Goal: Task Accomplishment & Management: Use online tool/utility

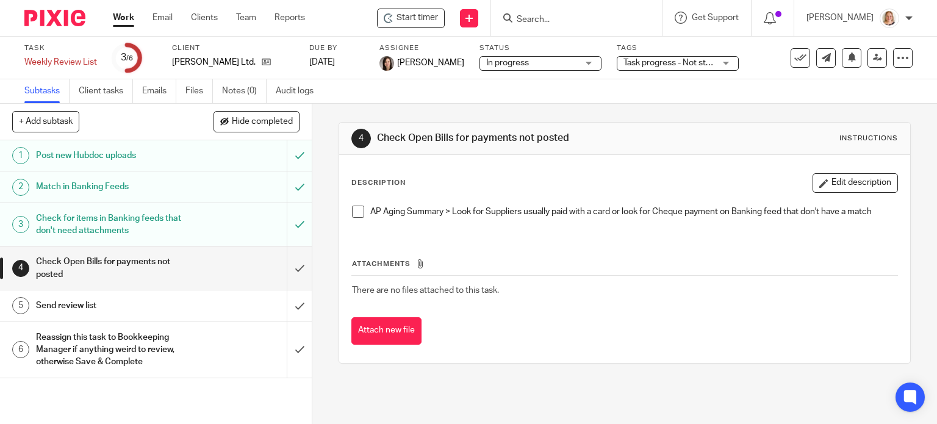
click at [122, 22] on link "Work" at bounding box center [123, 18] width 21 height 12
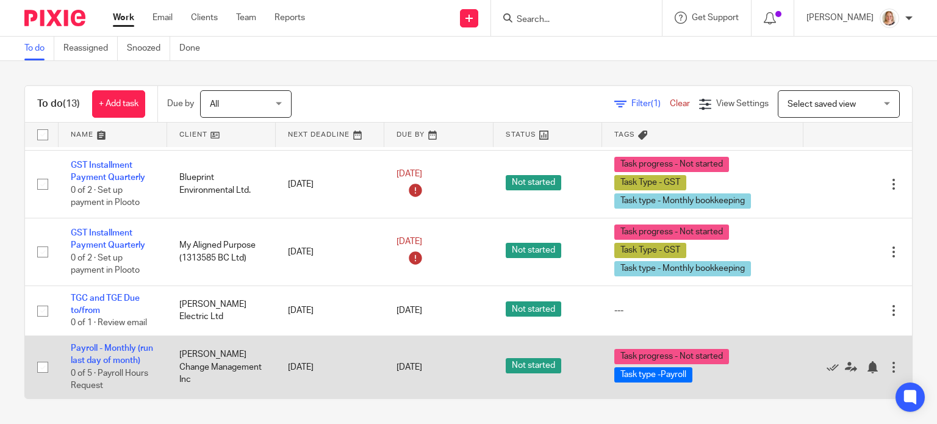
scroll to position [750, 0]
click at [111, 344] on link "Payroll - Monthly (run last day of month)" at bounding box center [112, 354] width 82 height 21
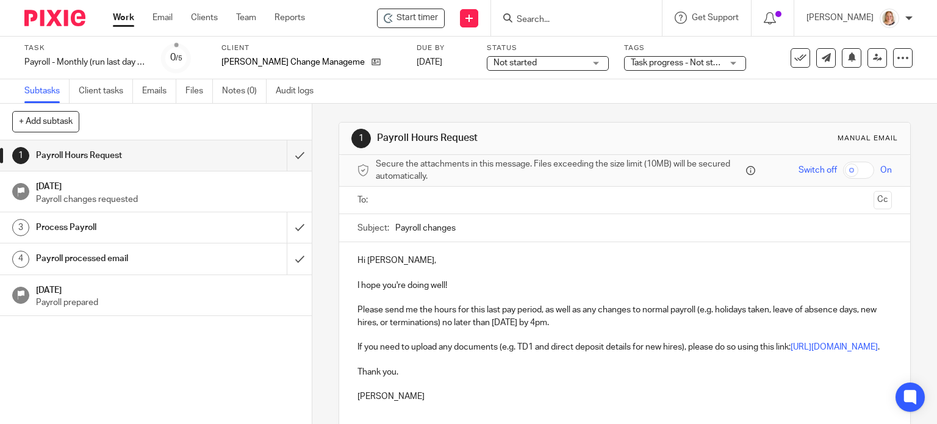
click at [420, 199] on input "text" at bounding box center [624, 200] width 489 height 14
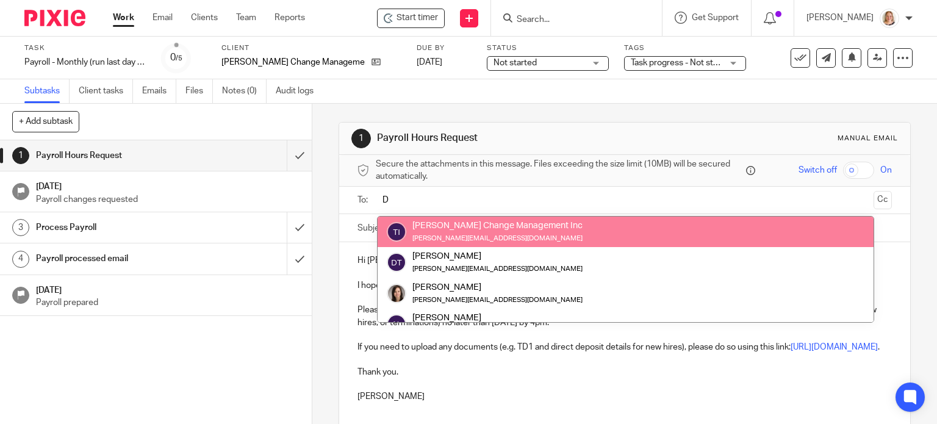
type input "D"
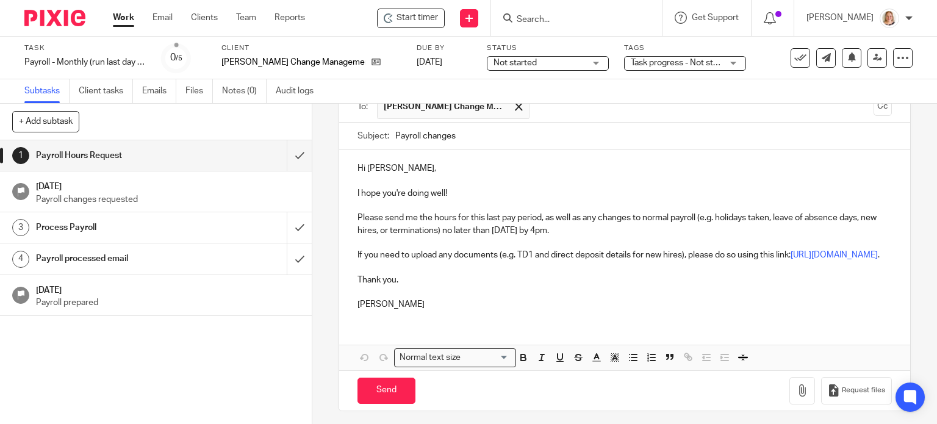
scroll to position [110, 0]
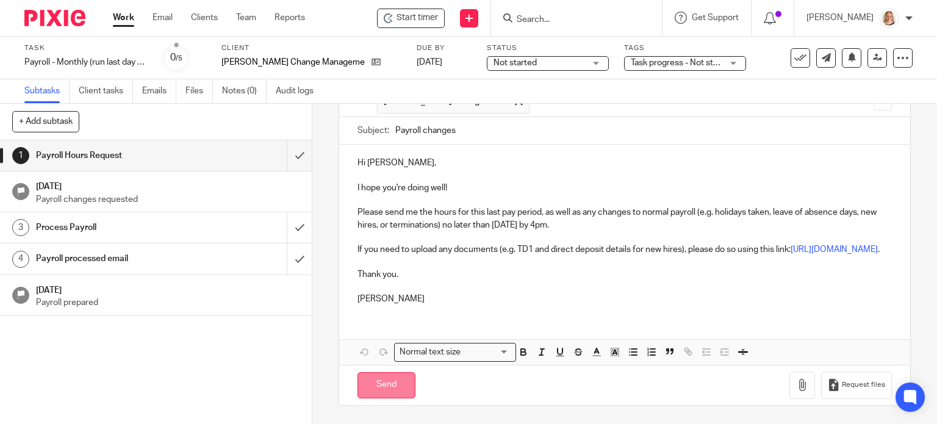
click at [394, 385] on input "Send" at bounding box center [386, 385] width 58 height 26
type input "Sent"
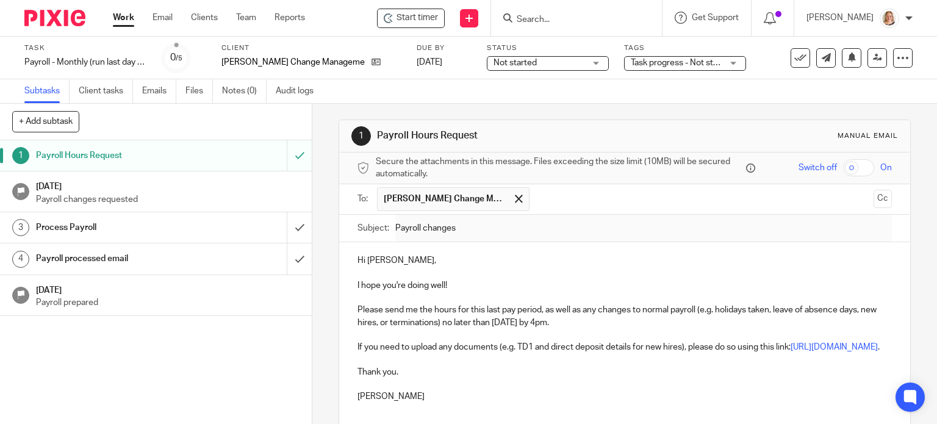
scroll to position [0, 0]
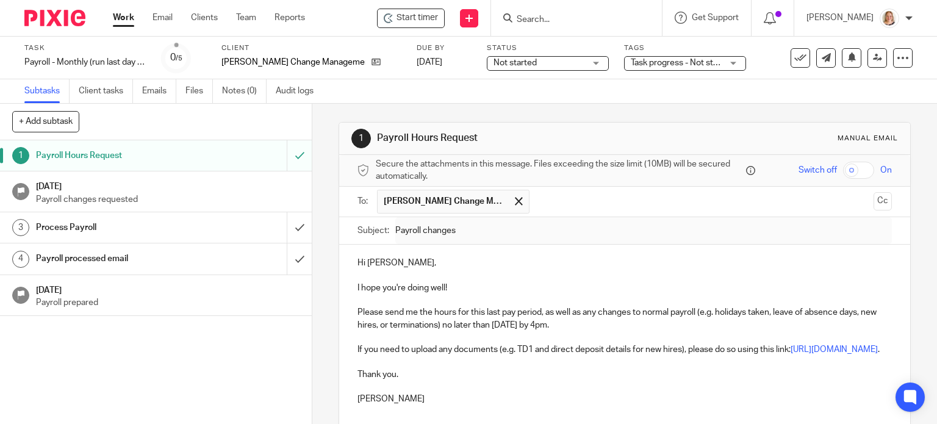
click at [121, 21] on link "Work" at bounding box center [123, 18] width 21 height 12
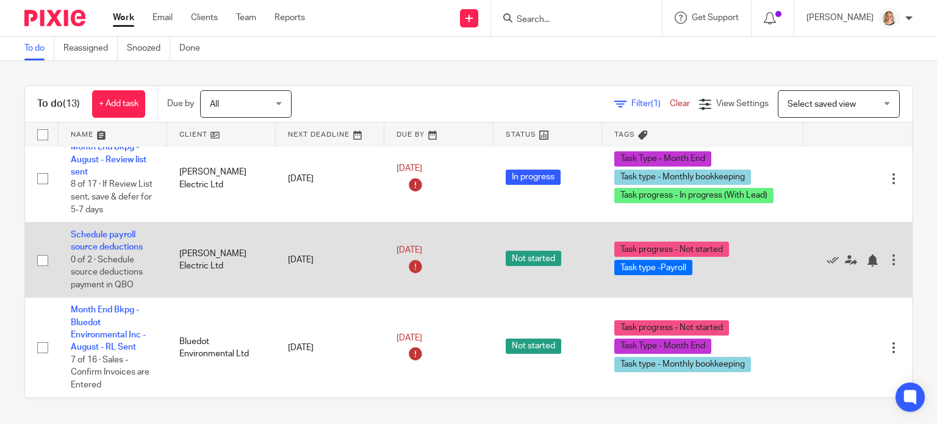
scroll to position [305, 0]
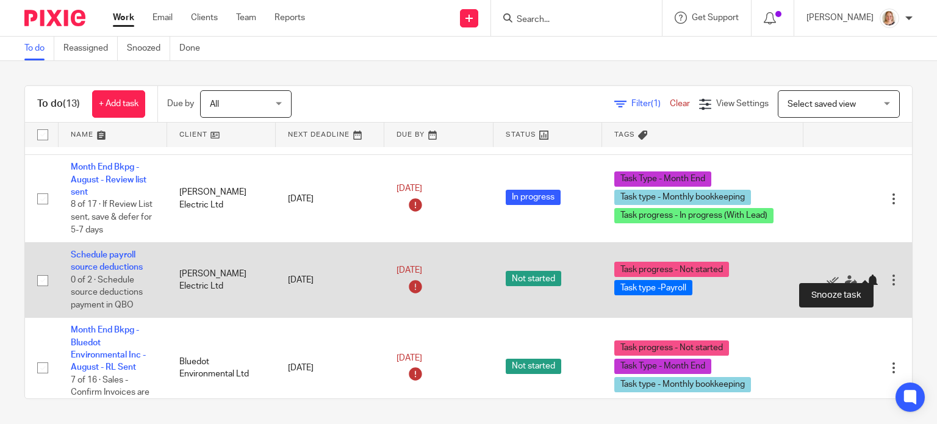
click at [866, 275] on div at bounding box center [872, 281] width 12 height 12
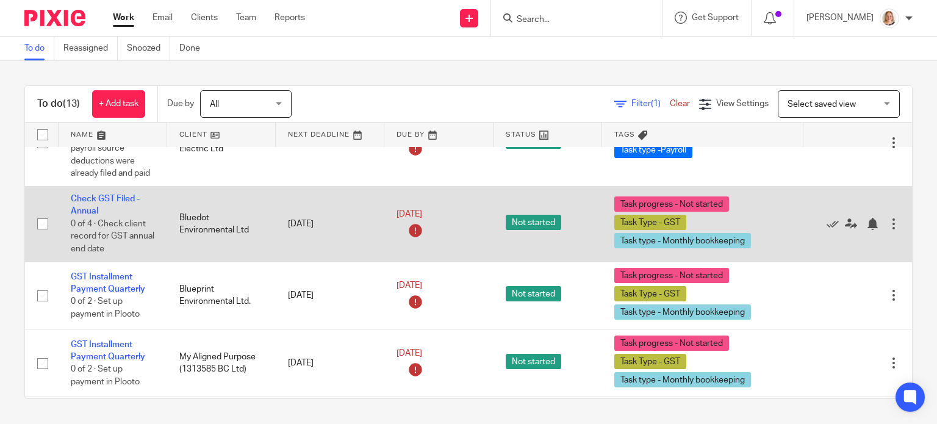
scroll to position [488, 0]
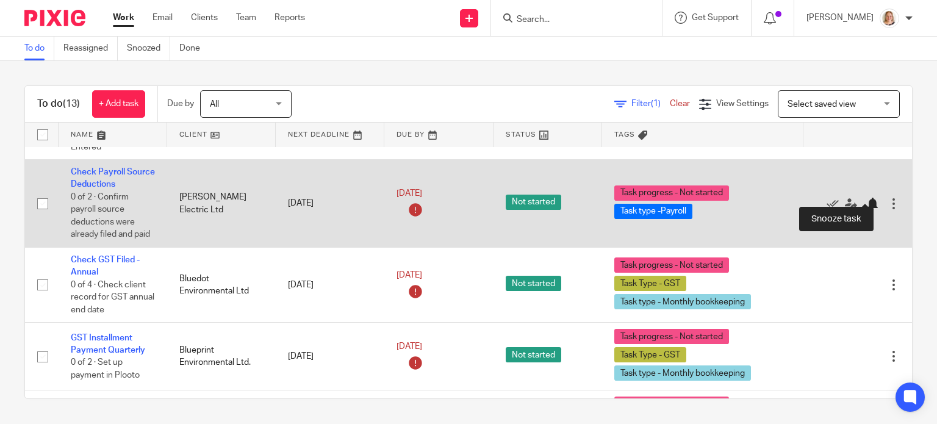
click at [866, 198] on div at bounding box center [872, 204] width 12 height 12
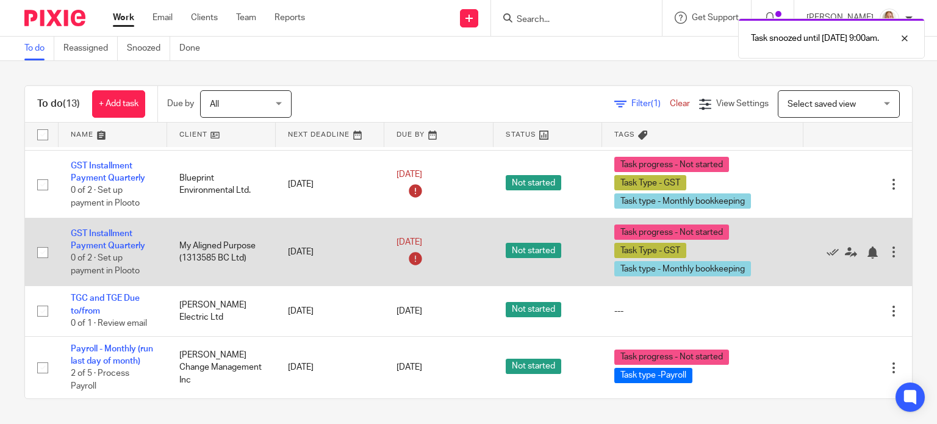
scroll to position [586, 0]
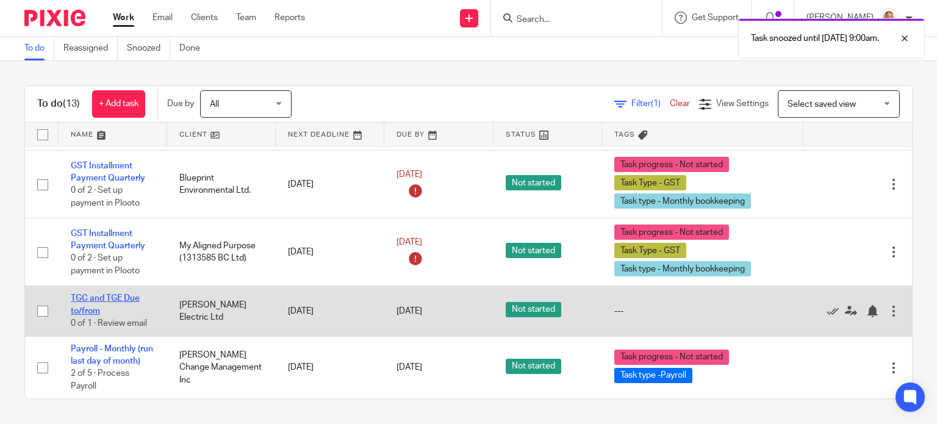
click at [134, 294] on link "TGC and TGE Due to/from" at bounding box center [105, 304] width 69 height 21
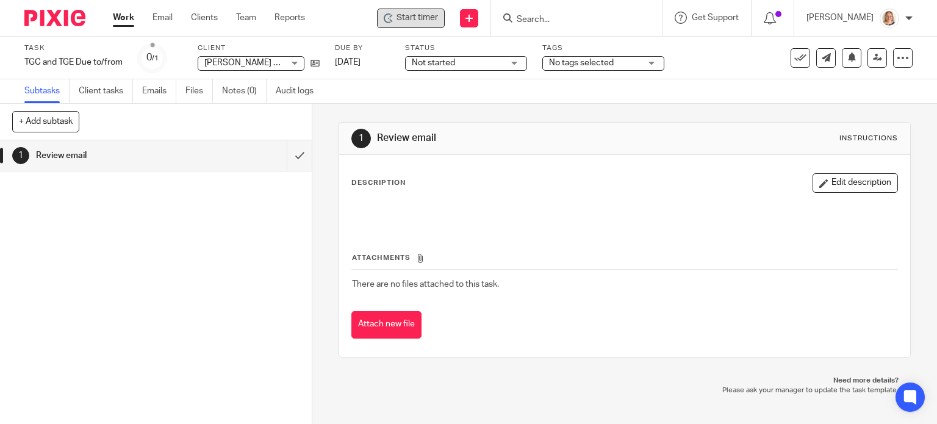
click at [402, 21] on span "Start timer" at bounding box center [417, 18] width 41 height 13
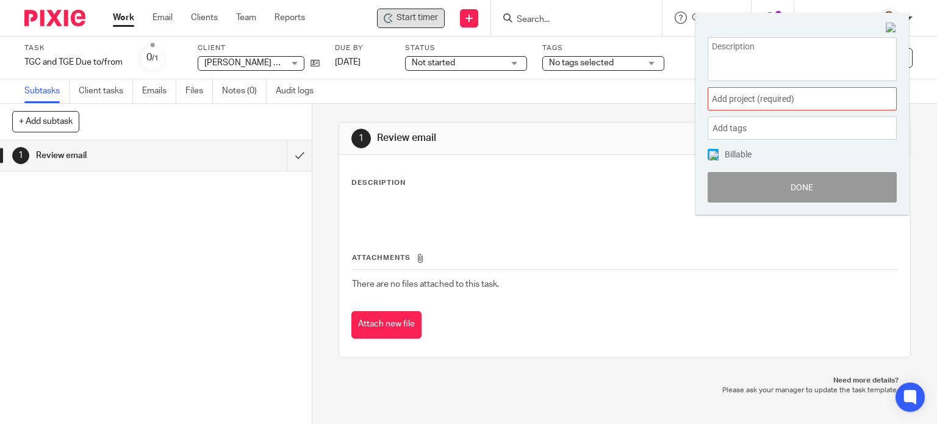
click at [756, 93] on span "Add project (required) :" at bounding box center [789, 99] width 154 height 13
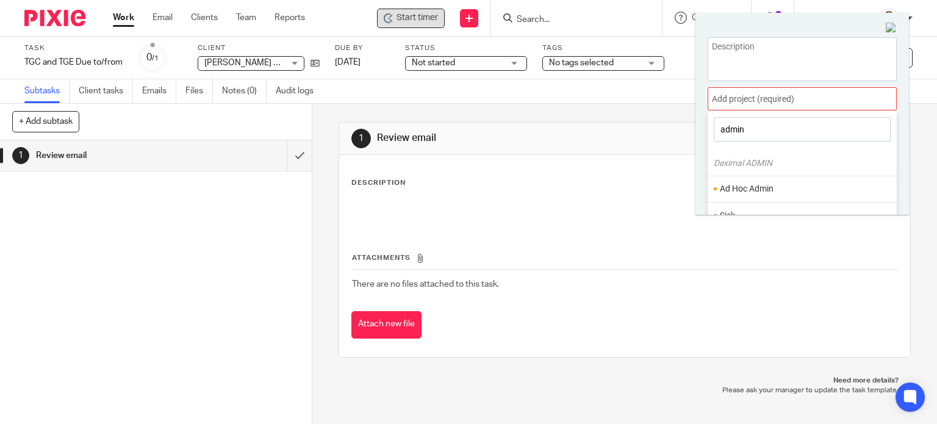
type input "admin"
click at [791, 182] on li "Ad Hoc Admin" at bounding box center [799, 188] width 159 height 13
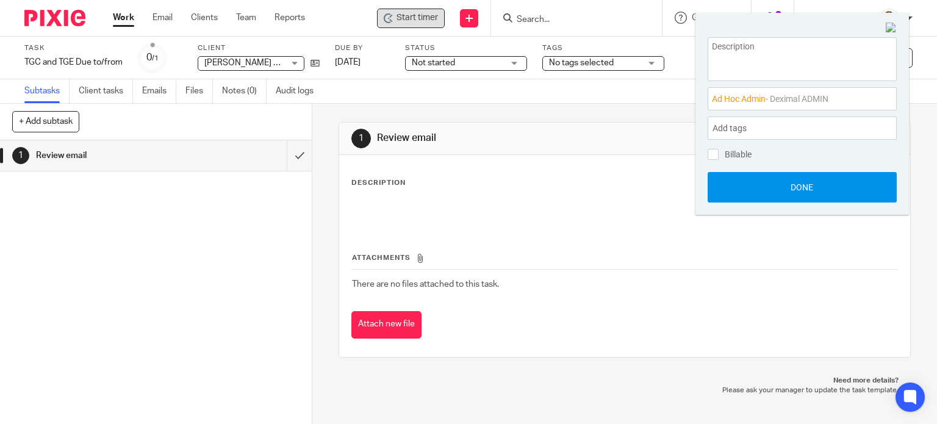
click at [797, 191] on button "Done" at bounding box center [802, 187] width 189 height 31
click at [788, 188] on button "Done" at bounding box center [802, 187] width 189 height 31
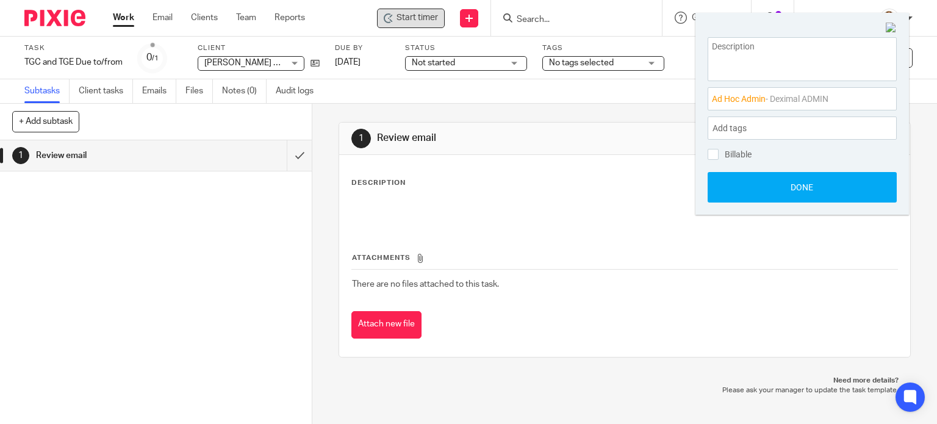
click at [409, 18] on span "Start timer" at bounding box center [417, 18] width 41 height 13
click at [391, 20] on icon at bounding box center [392, 20] width 3 height 3
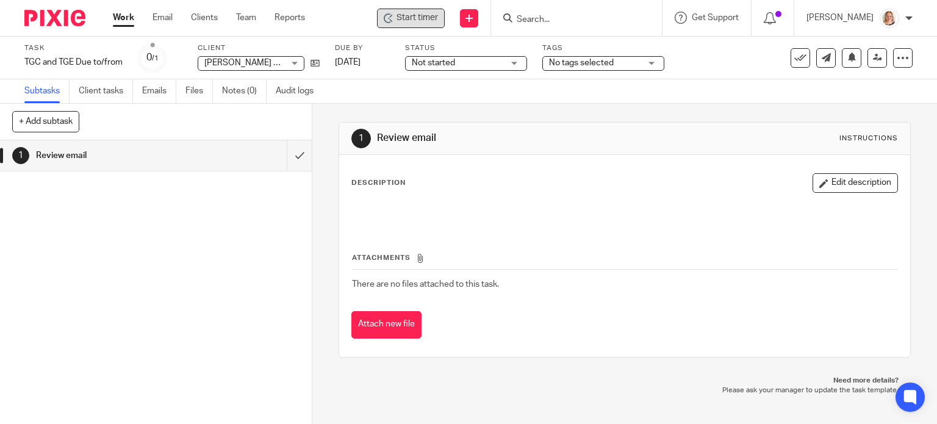
click at [403, 21] on span "Start timer" at bounding box center [417, 18] width 41 height 13
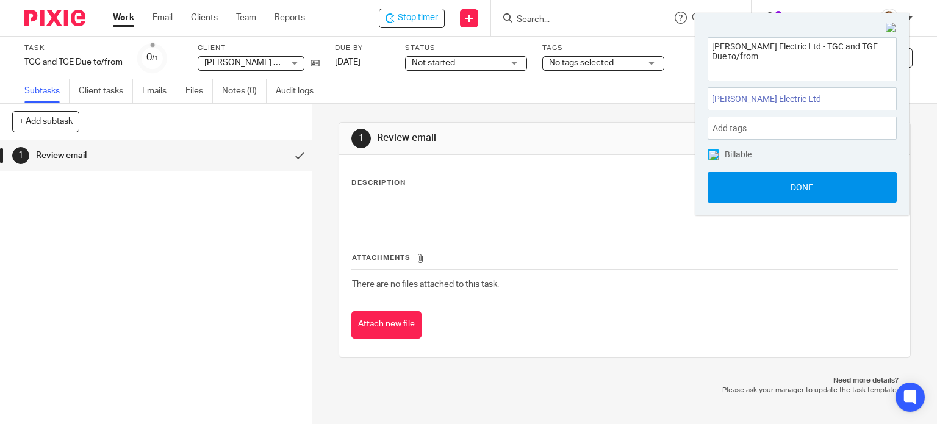
click at [824, 185] on button "Done" at bounding box center [802, 187] width 189 height 31
